Goal: Information Seeking & Learning: Understand process/instructions

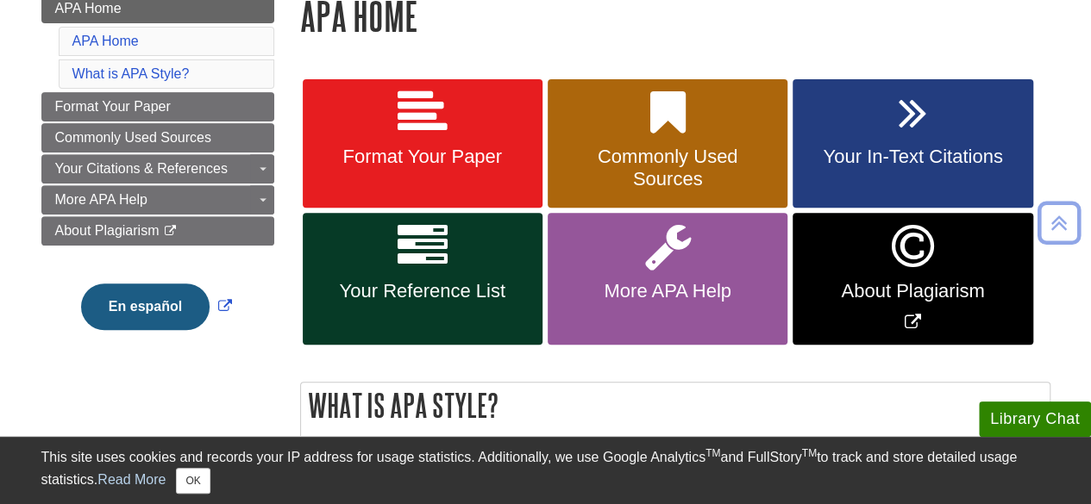
scroll to position [265, 0]
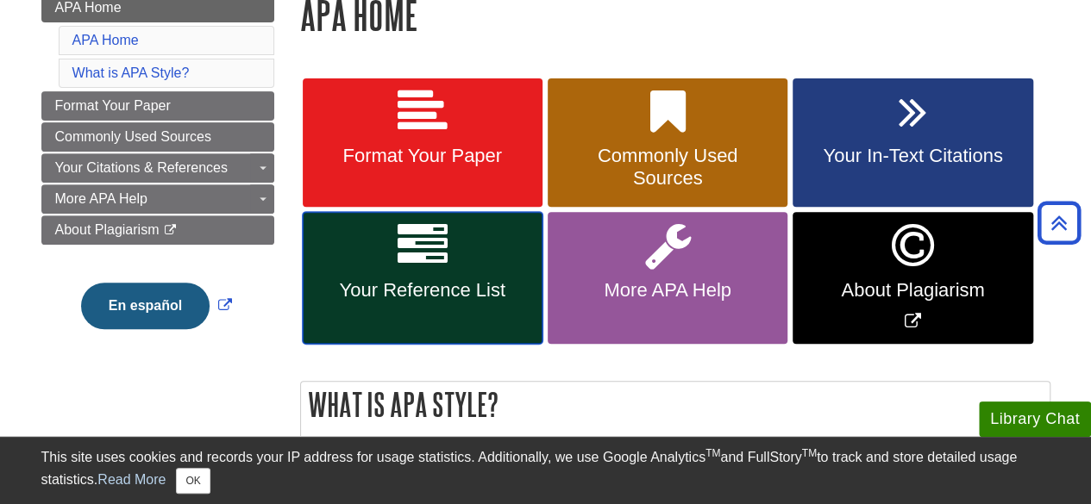
click at [425, 275] on link "Your Reference List" at bounding box center [423, 278] width 240 height 132
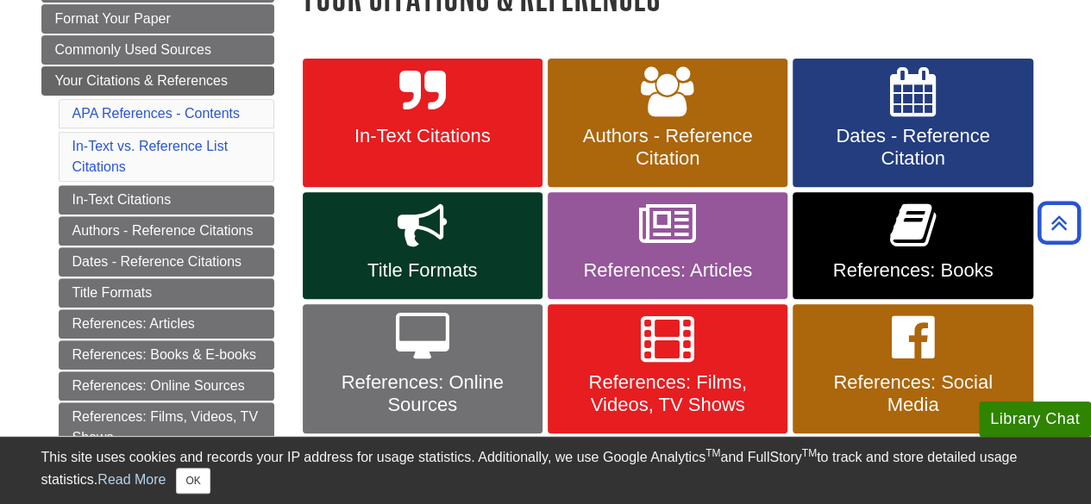
scroll to position [283, 0]
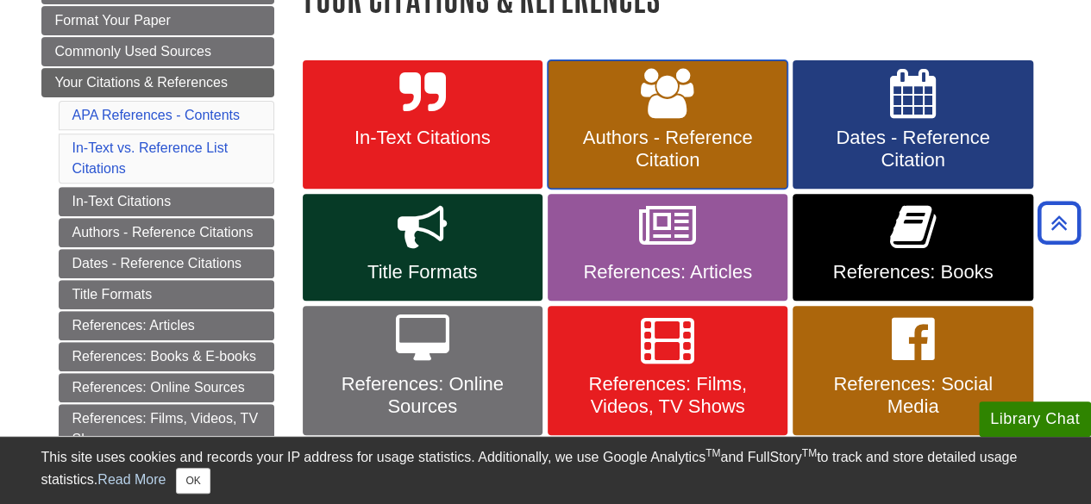
click at [620, 132] on span "Authors - Reference Citation" at bounding box center [667, 149] width 214 height 45
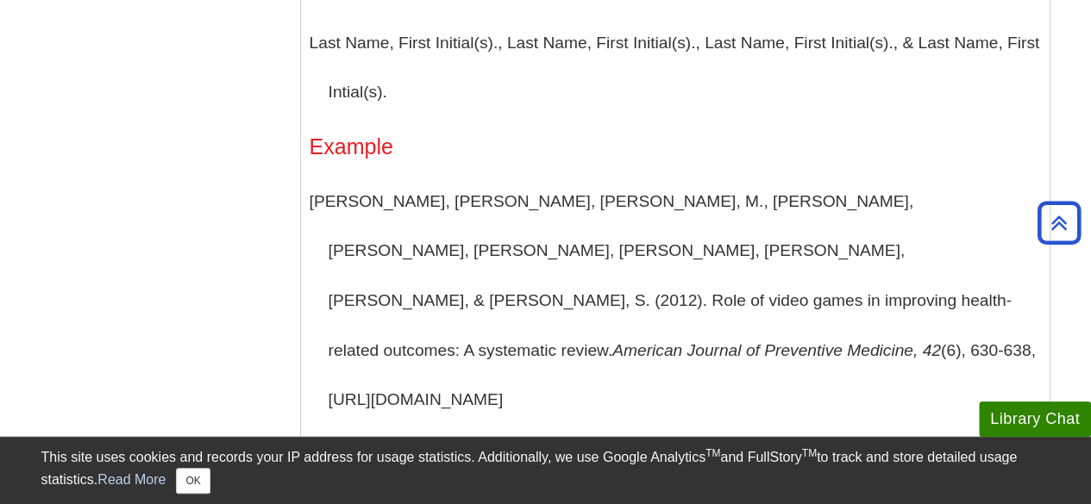
scroll to position [1770, 0]
